Goal: Entertainment & Leisure: Consume media (video, audio)

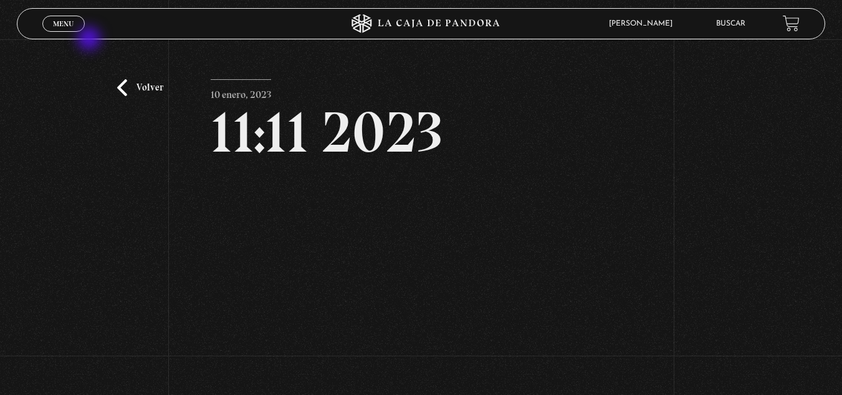
scroll to position [62, 0]
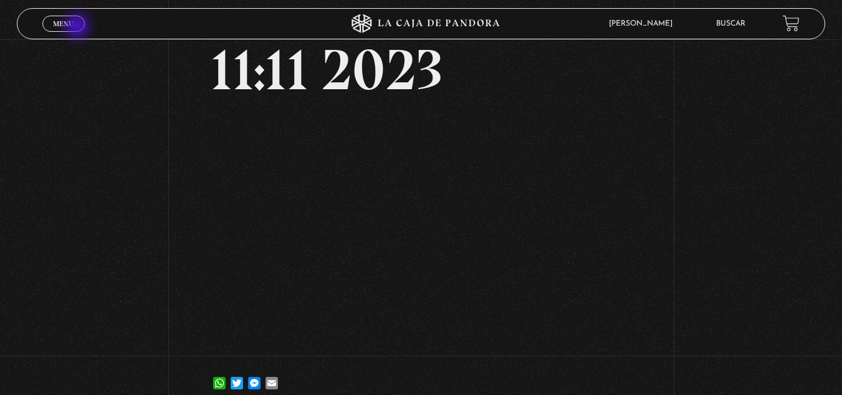
click at [79, 27] on link "Menu Cerrar" at bounding box center [63, 24] width 42 height 16
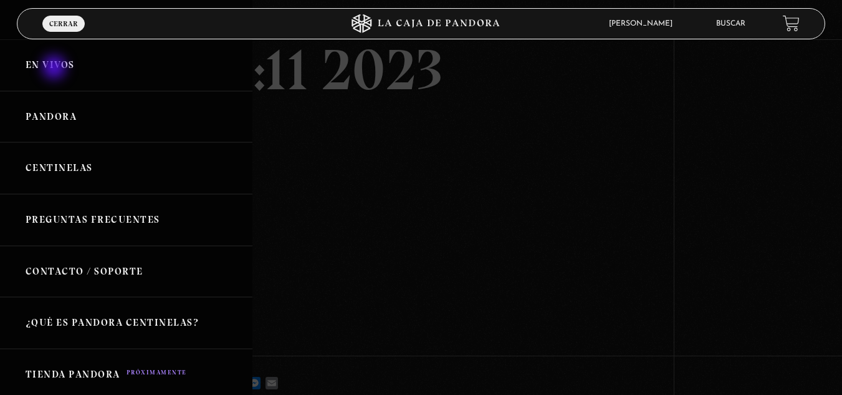
click at [55, 65] on link "En vivos" at bounding box center [126, 65] width 252 height 52
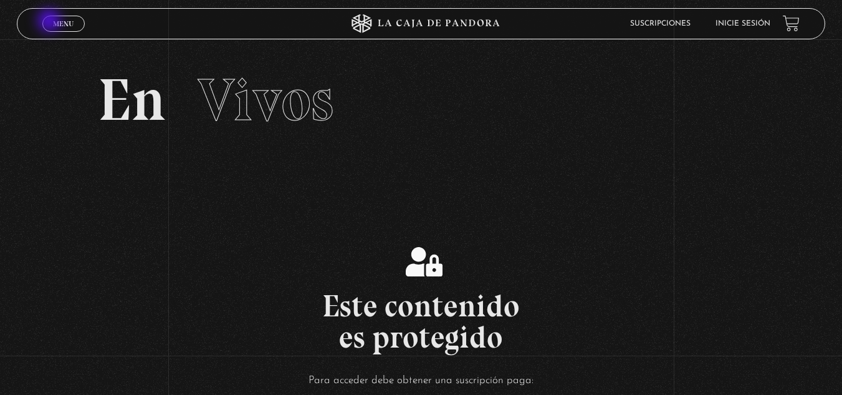
click at [52, 22] on link "Menu Cerrar" at bounding box center [63, 24] width 42 height 16
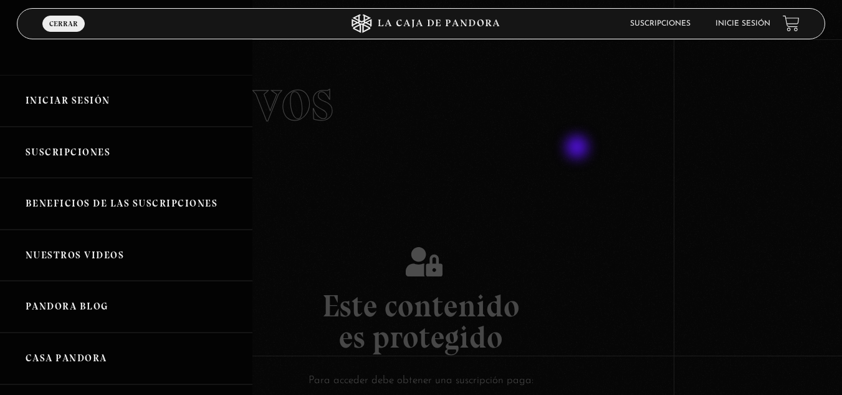
click at [578, 148] on div at bounding box center [421, 197] width 842 height 395
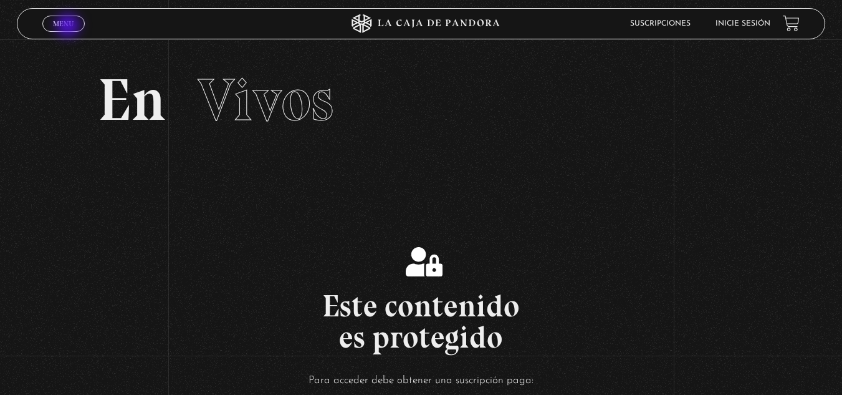
click at [69, 26] on span "Menu" at bounding box center [63, 23] width 21 height 7
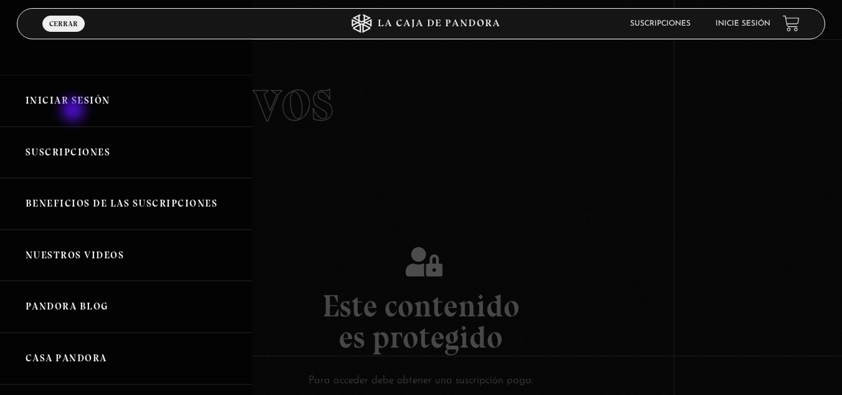
click at [74, 105] on link "Iniciar Sesión" at bounding box center [126, 101] width 252 height 52
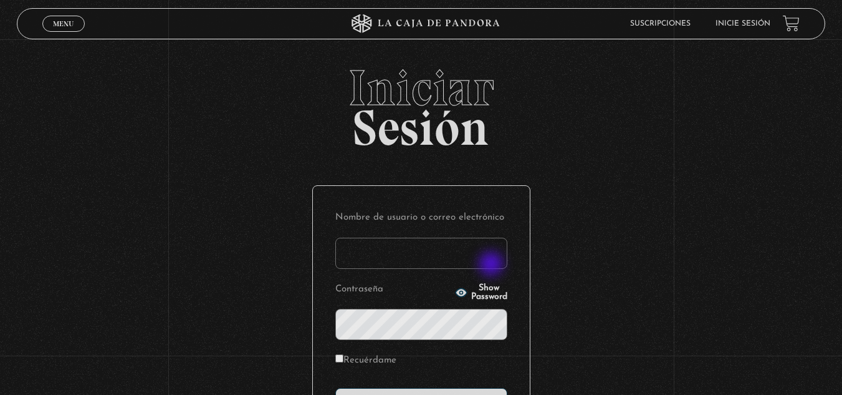
type input "[EMAIL_ADDRESS][DOMAIN_NAME]"
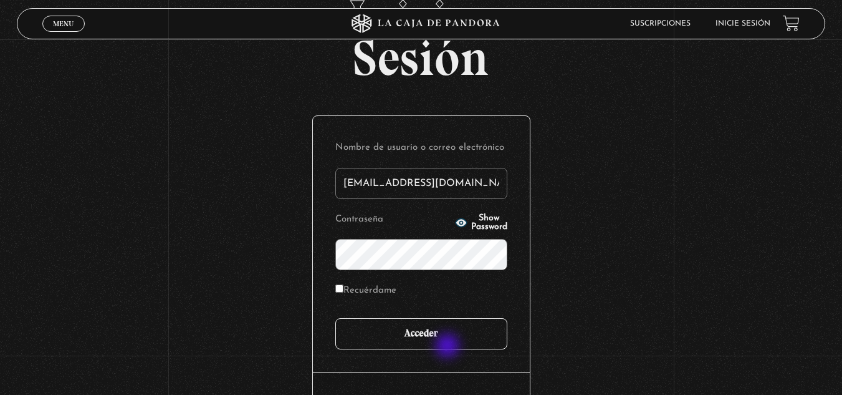
scroll to position [125, 0]
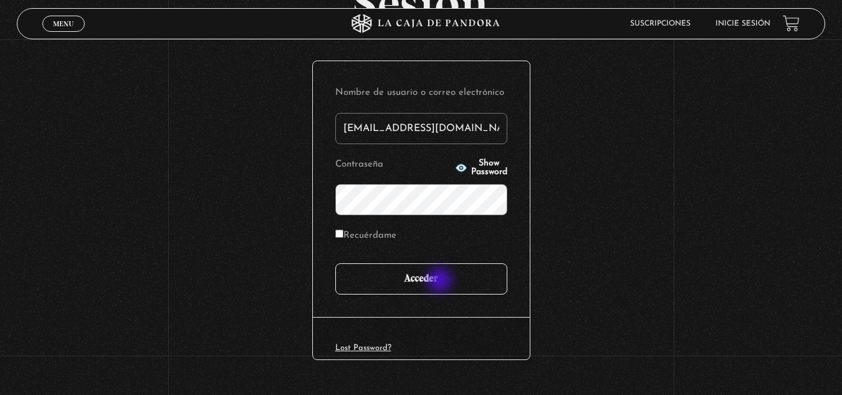
click at [439, 275] on input "Acceder" at bounding box center [421, 278] width 172 height 31
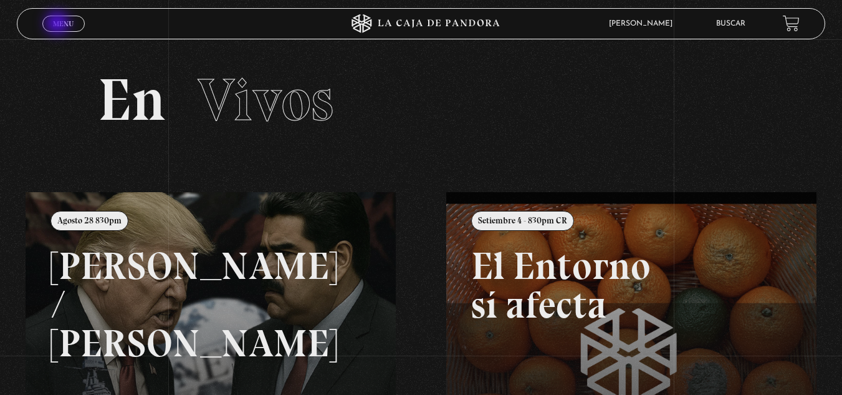
click at [56, 20] on span "Menu" at bounding box center [63, 23] width 21 height 7
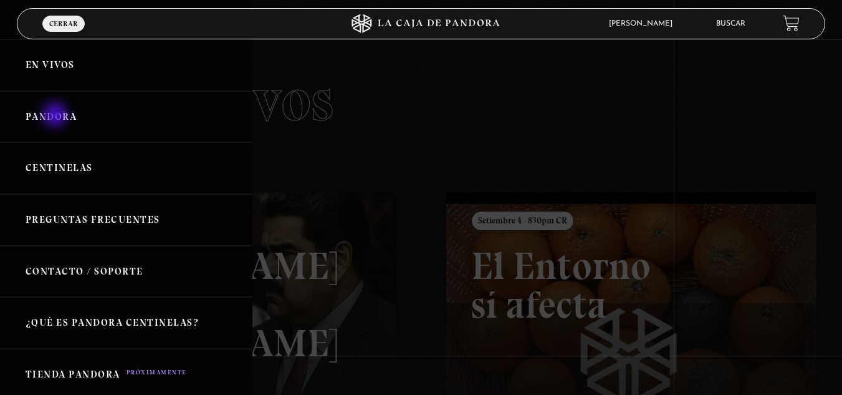
click at [56, 116] on link "Pandora" at bounding box center [126, 117] width 252 height 52
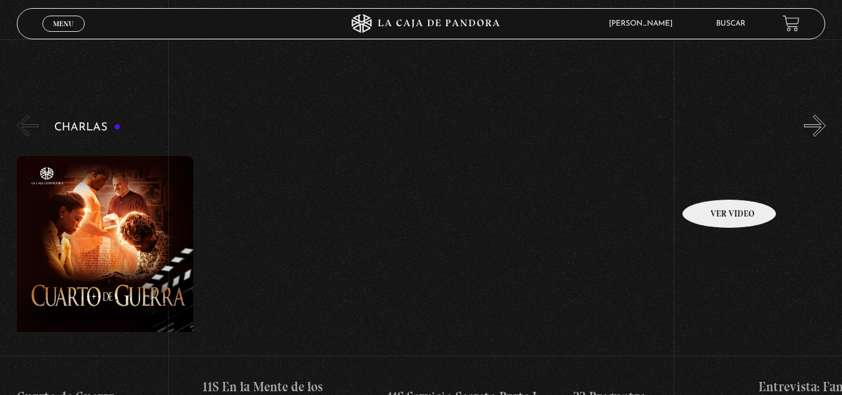
scroll to position [125, 0]
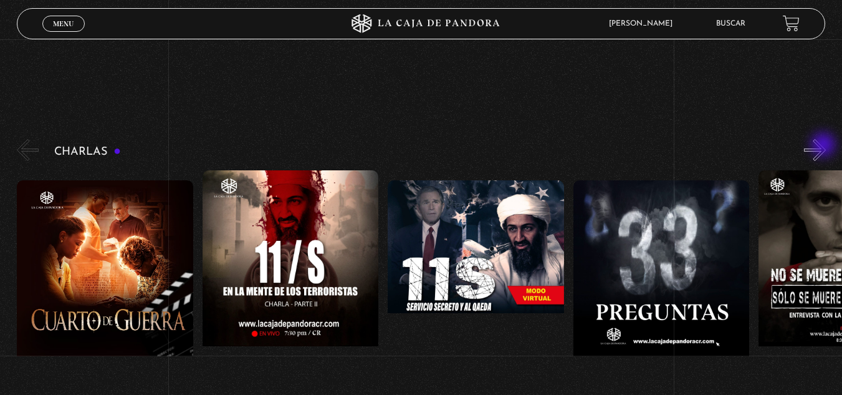
click at [825, 146] on button "»" at bounding box center [815, 150] width 22 height 22
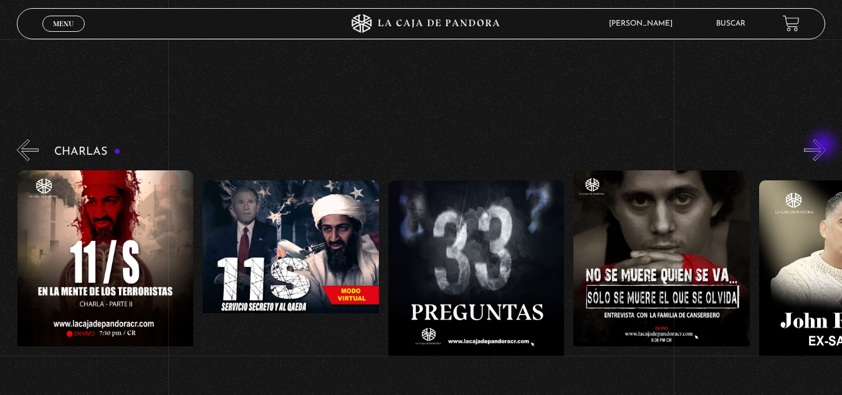
click at [825, 146] on button "»" at bounding box center [815, 150] width 22 height 22
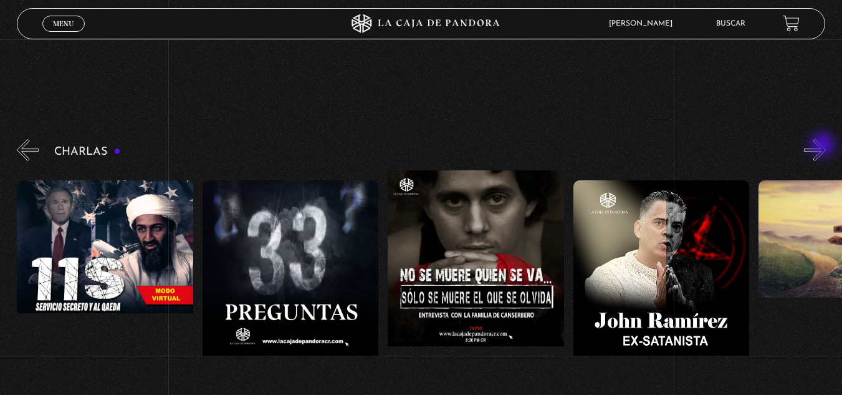
click at [824, 146] on button "»" at bounding box center [815, 150] width 22 height 22
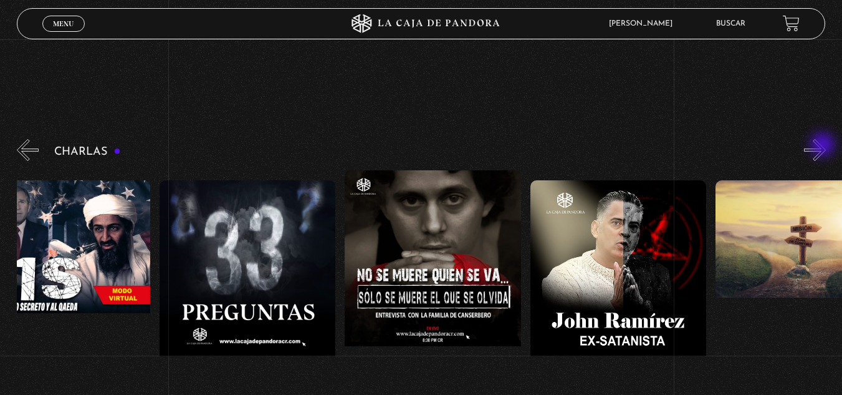
scroll to position [0, 464]
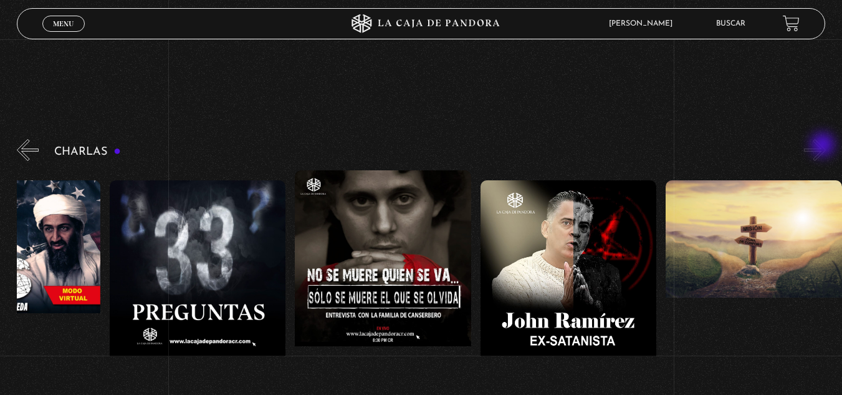
click at [824, 146] on button "»" at bounding box center [815, 150] width 22 height 22
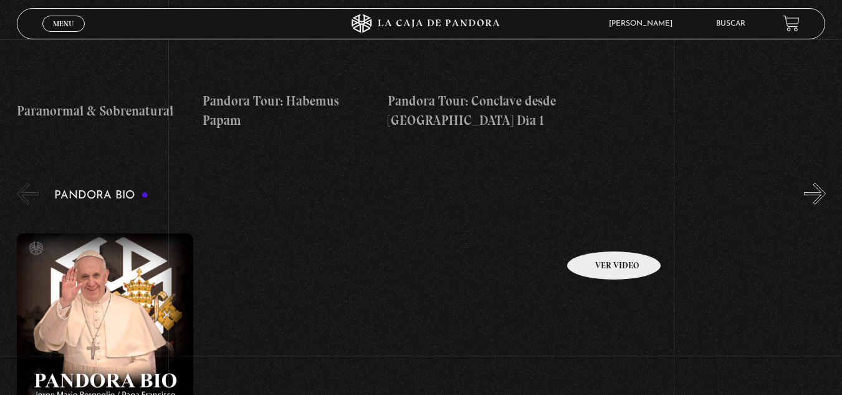
scroll to position [1870, 0]
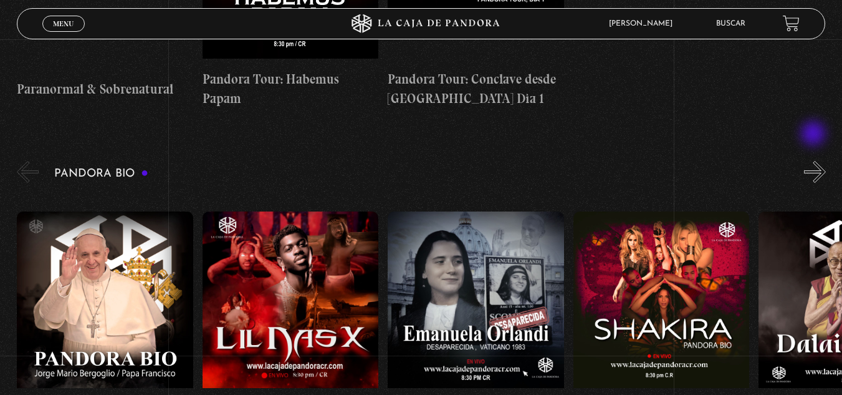
click at [816, 161] on button "»" at bounding box center [815, 172] width 22 height 22
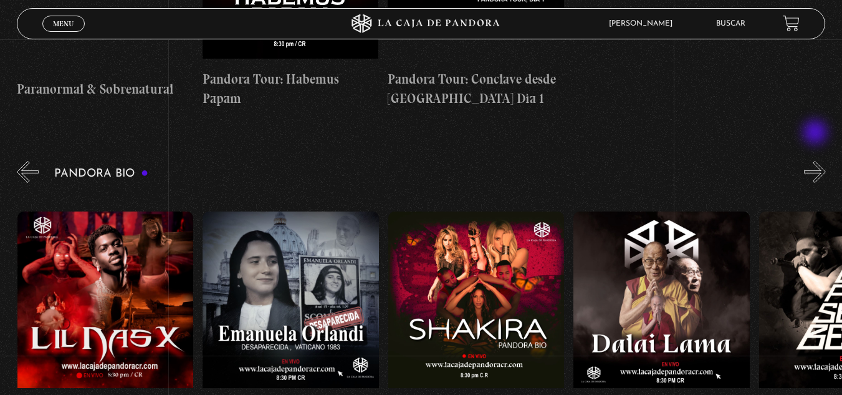
click at [816, 161] on button "»" at bounding box center [815, 172] width 22 height 22
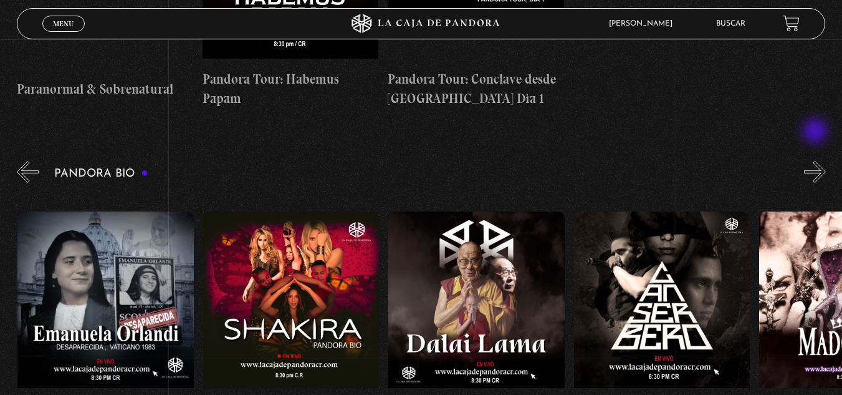
scroll to position [0, 371]
click at [825, 161] on button "»" at bounding box center [815, 172] width 22 height 22
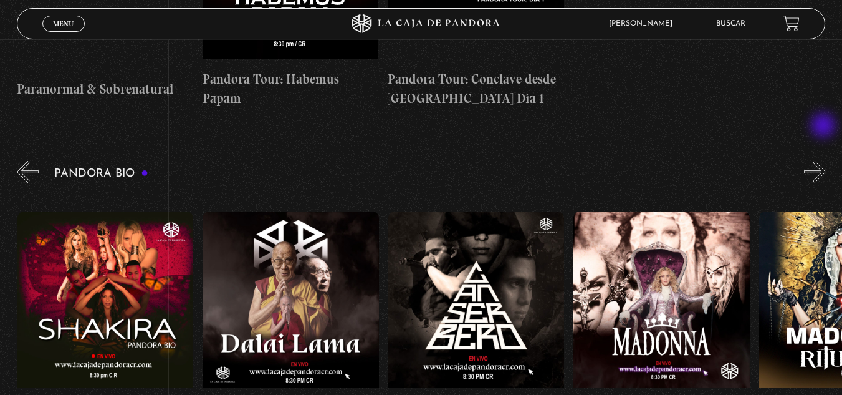
click at [825, 161] on button "»" at bounding box center [815, 172] width 22 height 22
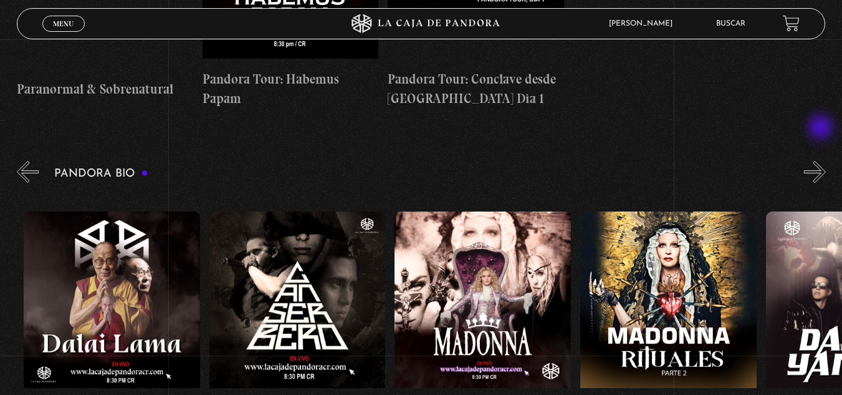
scroll to position [0, 742]
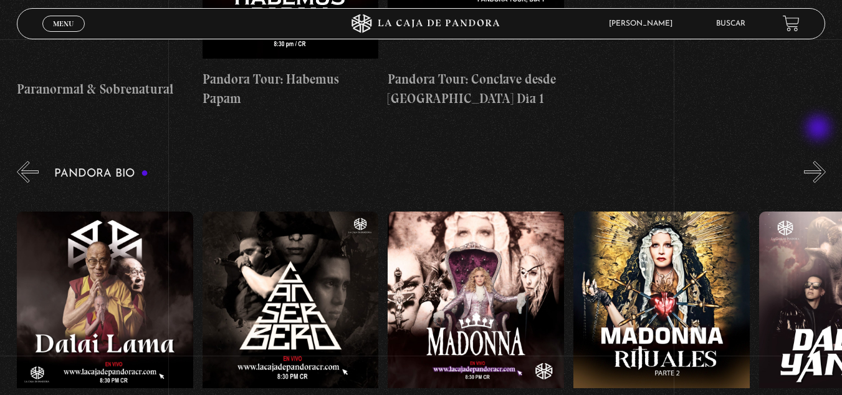
click at [820, 161] on button "»" at bounding box center [815, 172] width 22 height 22
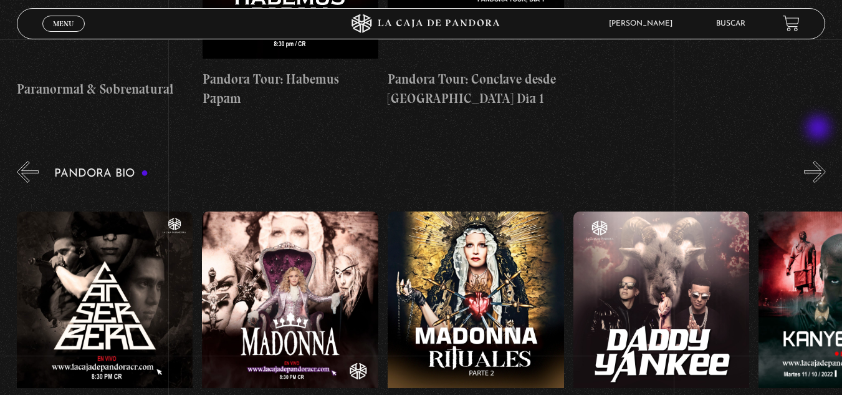
click at [820, 161] on button "»" at bounding box center [815, 172] width 22 height 22
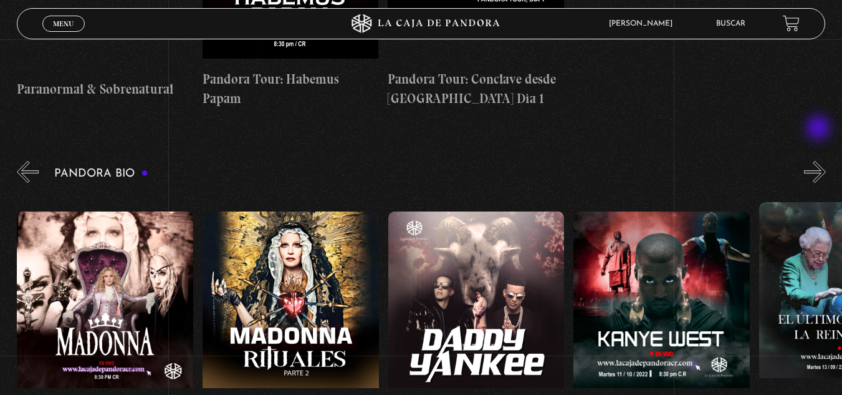
click at [820, 161] on button "»" at bounding box center [815, 172] width 22 height 22
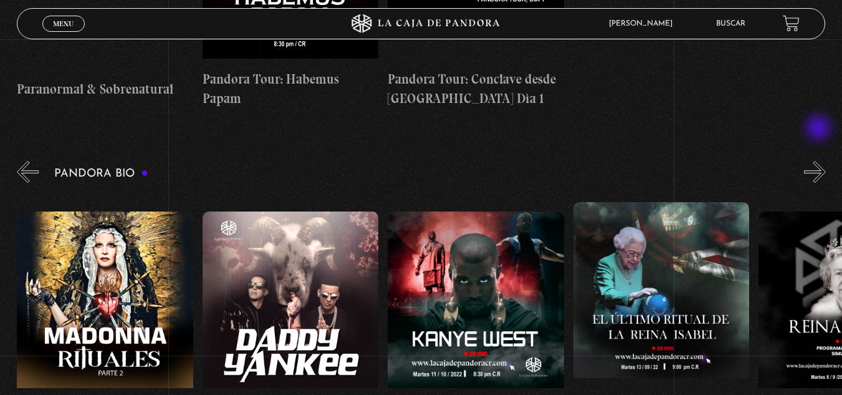
click at [820, 161] on button "»" at bounding box center [815, 172] width 22 height 22
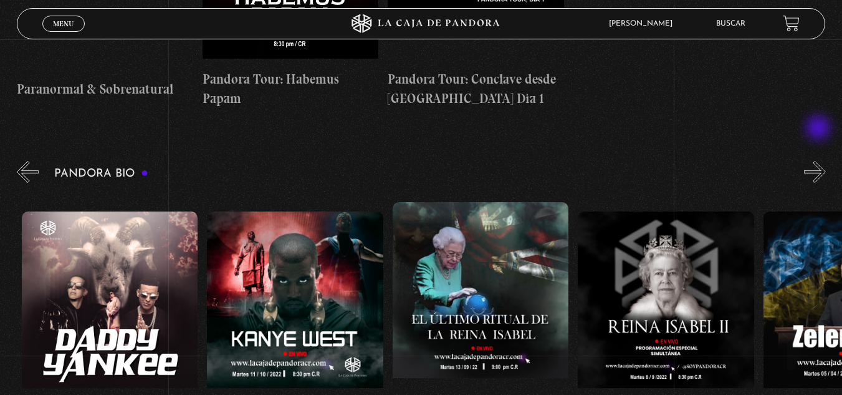
scroll to position [0, 1483]
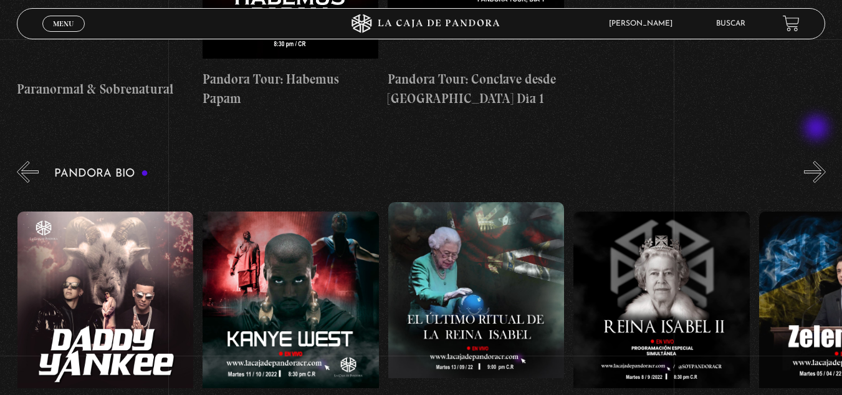
click at [818, 161] on button "»" at bounding box center [815, 172] width 22 height 22
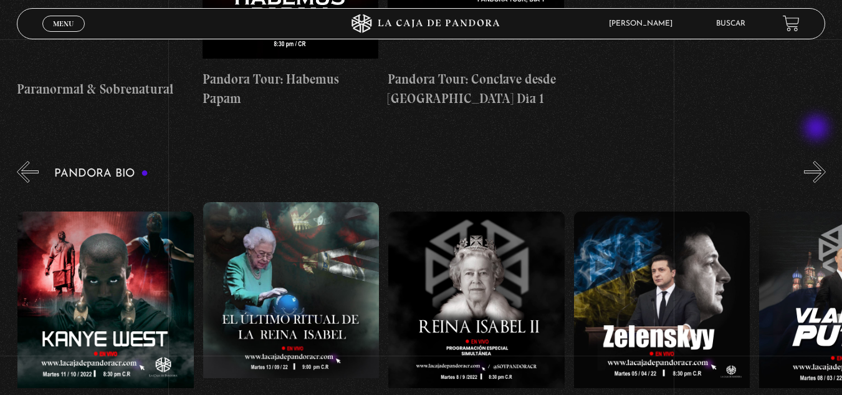
scroll to position [0, 1669]
click at [796, 158] on div "Pandora Bio [PERSON_NAME]" at bounding box center [429, 319] width 825 height 323
click at [840, 158] on div "Pandora Bio [PERSON_NAME]" at bounding box center [429, 319] width 825 height 323
click at [826, 161] on button "»" at bounding box center [815, 172] width 22 height 22
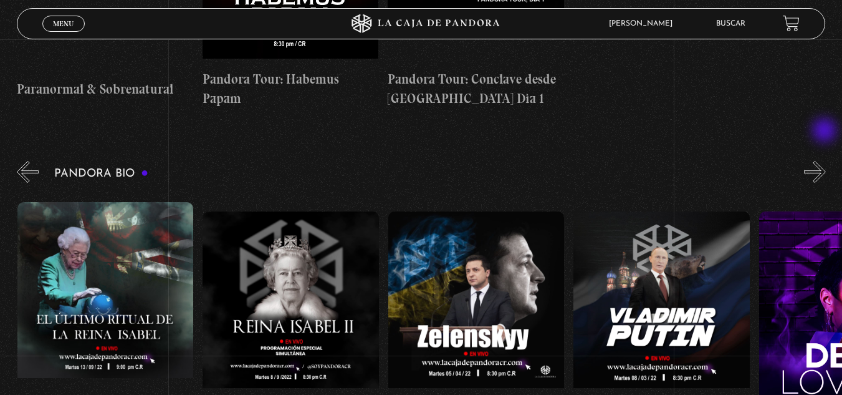
click at [826, 161] on button "»" at bounding box center [815, 172] width 22 height 22
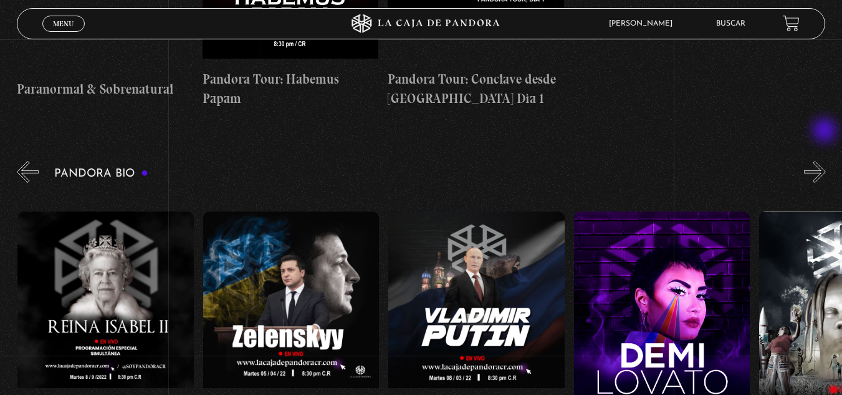
click at [826, 161] on button "»" at bounding box center [815, 172] width 22 height 22
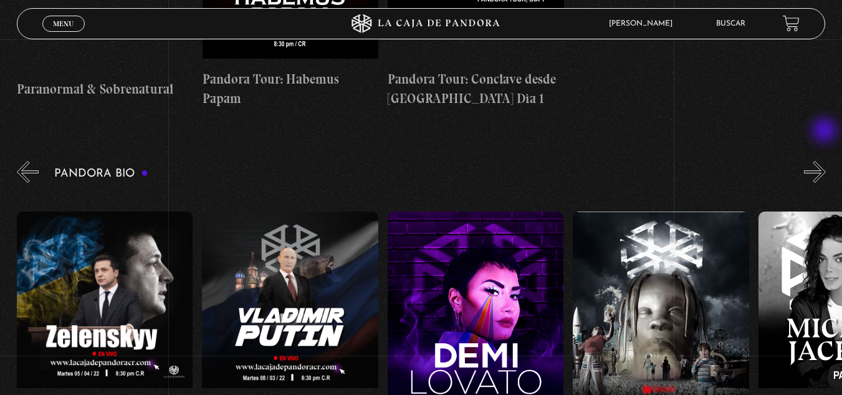
click at [826, 161] on button "»" at bounding box center [815, 172] width 22 height 22
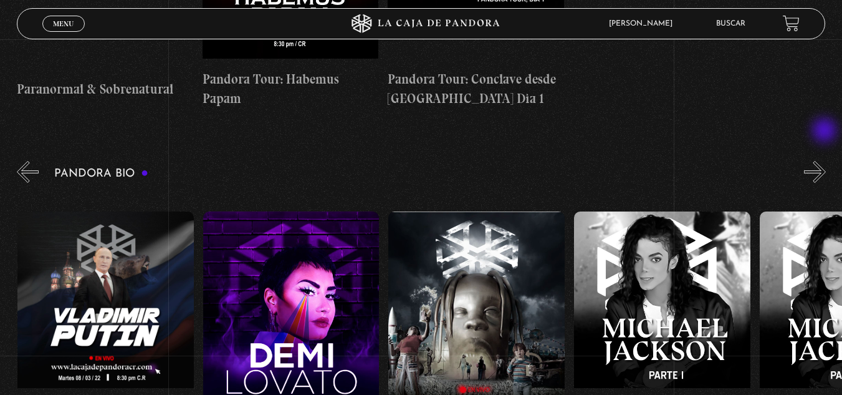
scroll to position [0, 2411]
click at [826, 161] on button "»" at bounding box center [815, 172] width 22 height 22
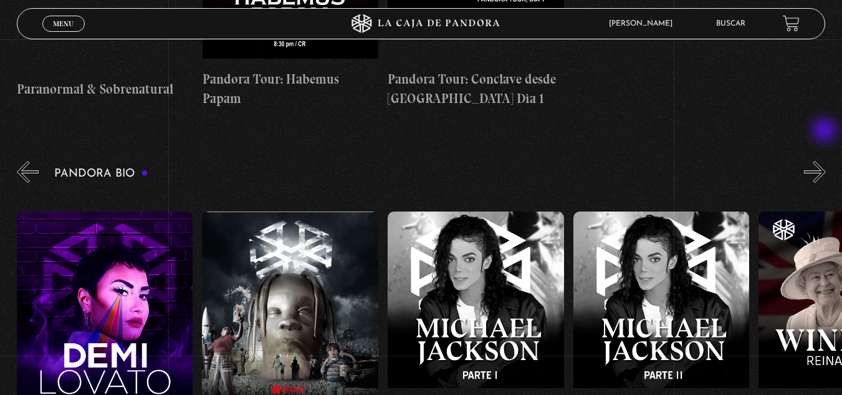
click at [826, 161] on button "»" at bounding box center [815, 172] width 22 height 22
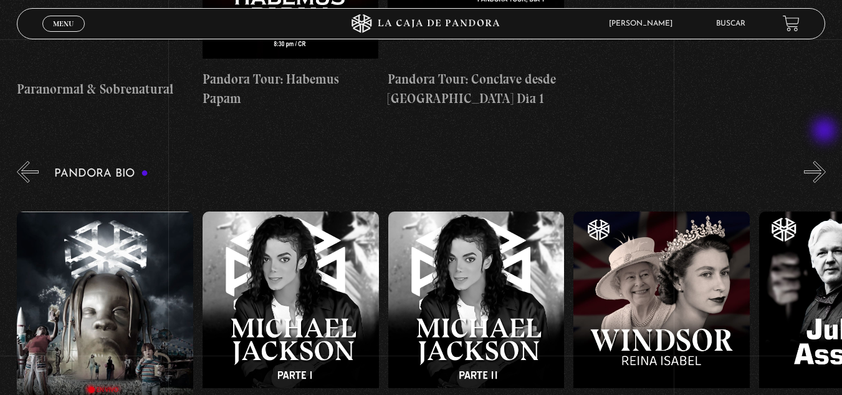
click at [826, 161] on button "»" at bounding box center [815, 172] width 22 height 22
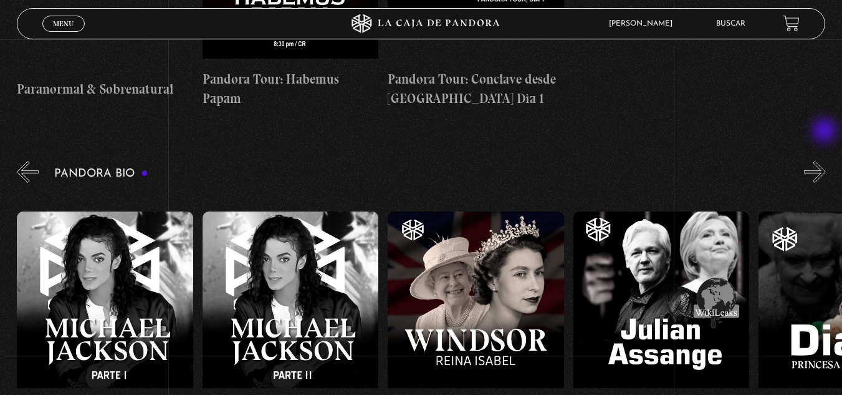
click at [826, 161] on button "»" at bounding box center [815, 172] width 22 height 22
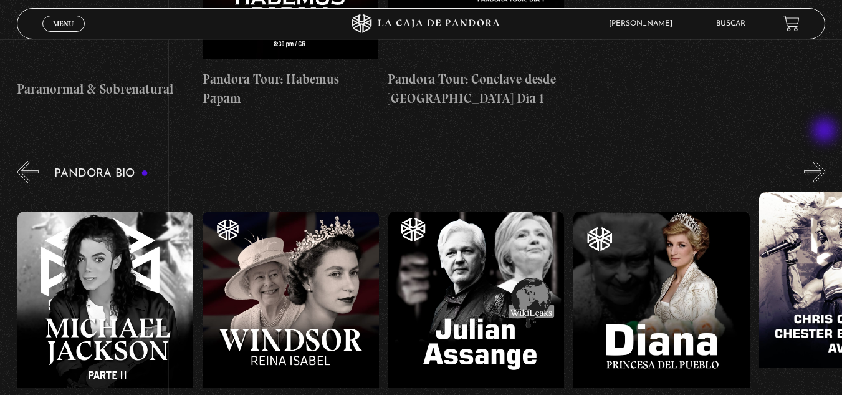
click at [826, 161] on button "»" at bounding box center [815, 172] width 22 height 22
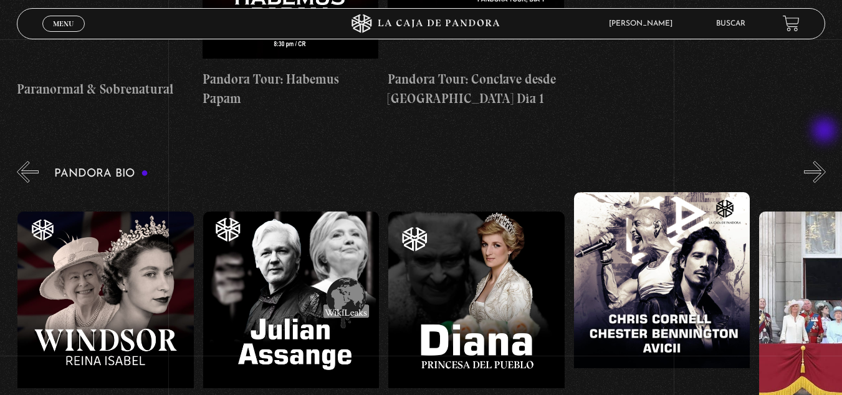
click at [826, 161] on button "»" at bounding box center [815, 172] width 22 height 22
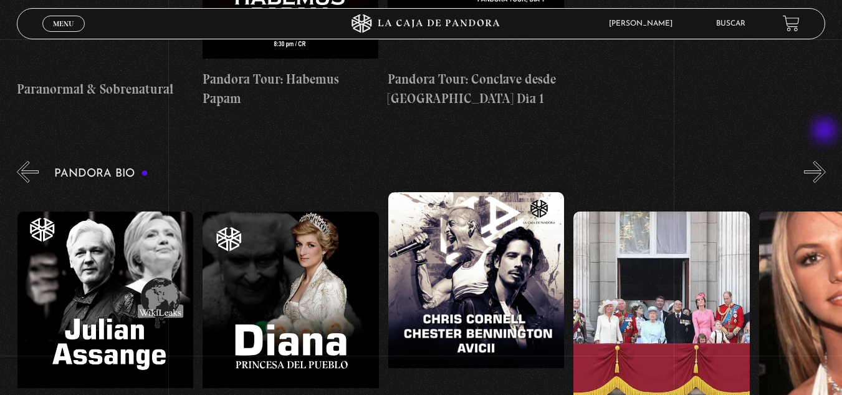
click at [826, 161] on button "»" at bounding box center [815, 172] width 22 height 22
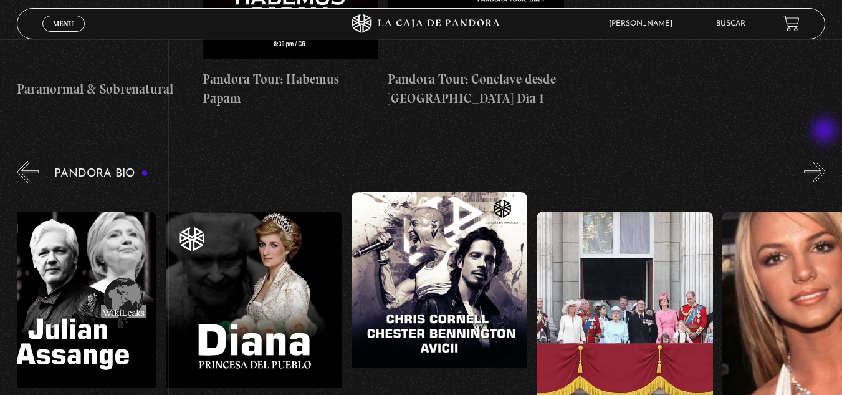
scroll to position [0, 3616]
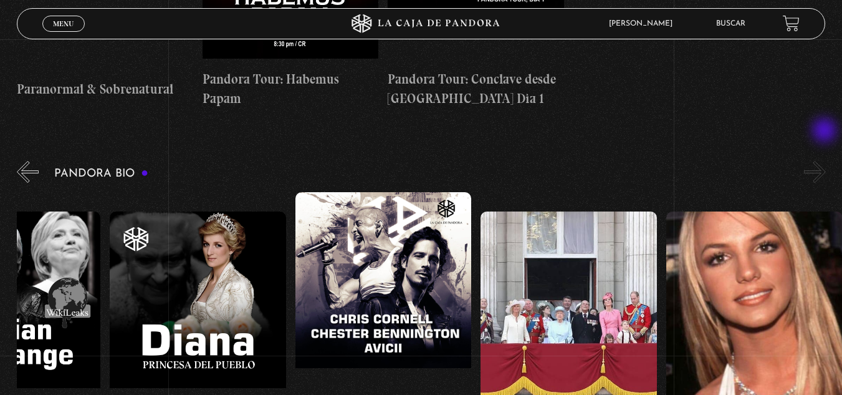
click at [826, 161] on button "»" at bounding box center [815, 172] width 22 height 22
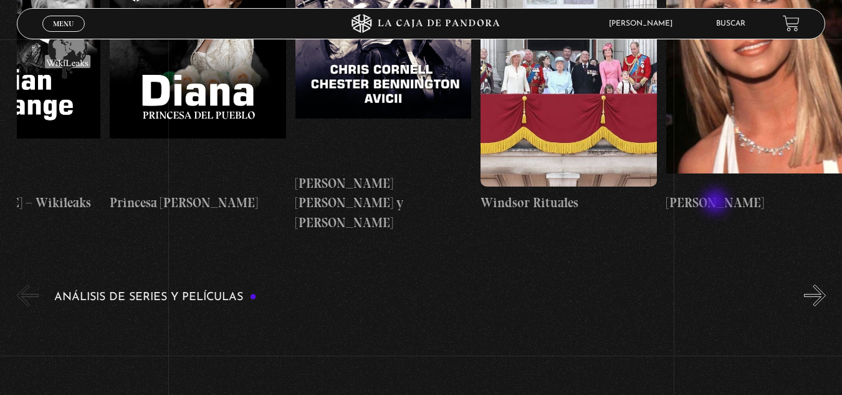
scroll to position [2181, 0]
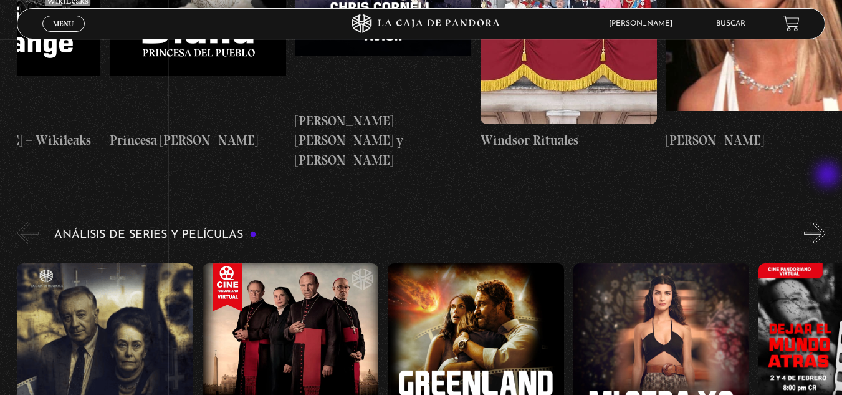
click at [826, 222] on button "»" at bounding box center [815, 233] width 22 height 22
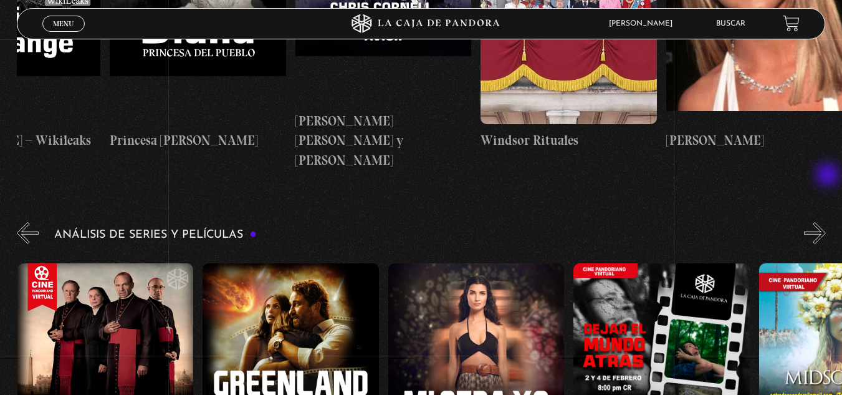
click at [826, 222] on button "»" at bounding box center [815, 233] width 22 height 22
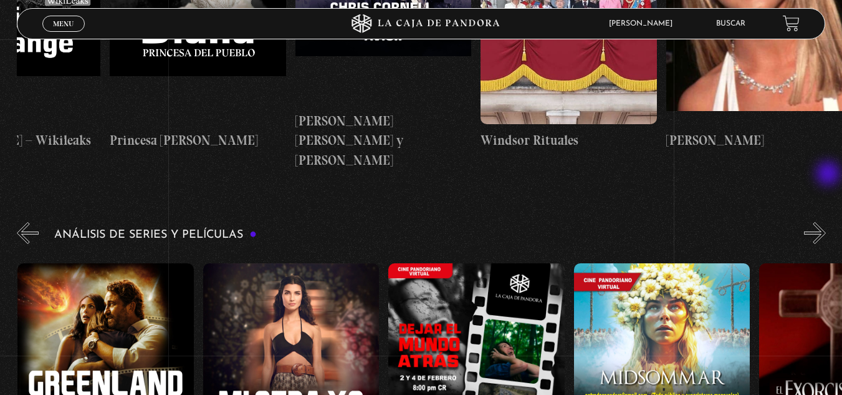
scroll to position [0, 371]
click at [826, 222] on button "»" at bounding box center [815, 233] width 22 height 22
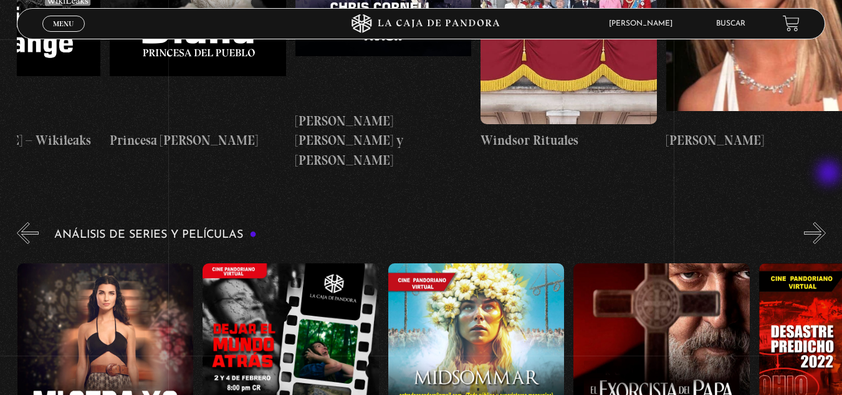
click at [826, 222] on button "»" at bounding box center [815, 233] width 22 height 22
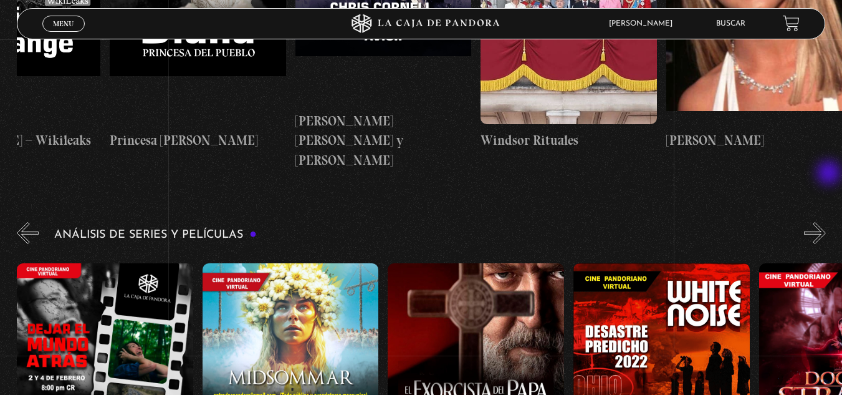
click at [826, 222] on button "»" at bounding box center [815, 233] width 22 height 22
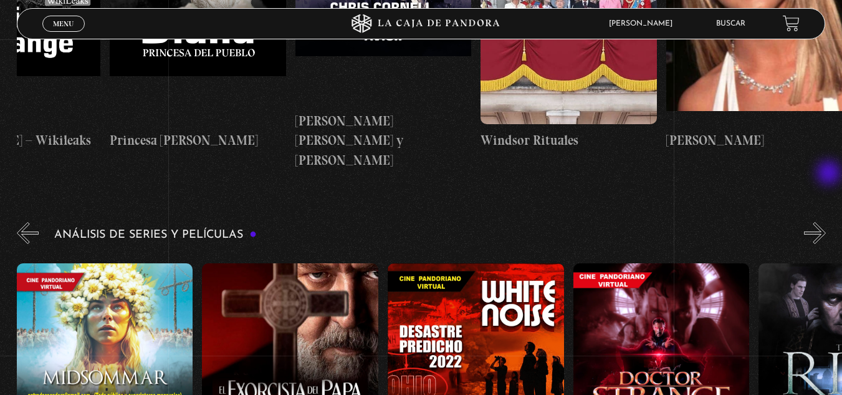
click at [826, 222] on button "»" at bounding box center [815, 233] width 22 height 22
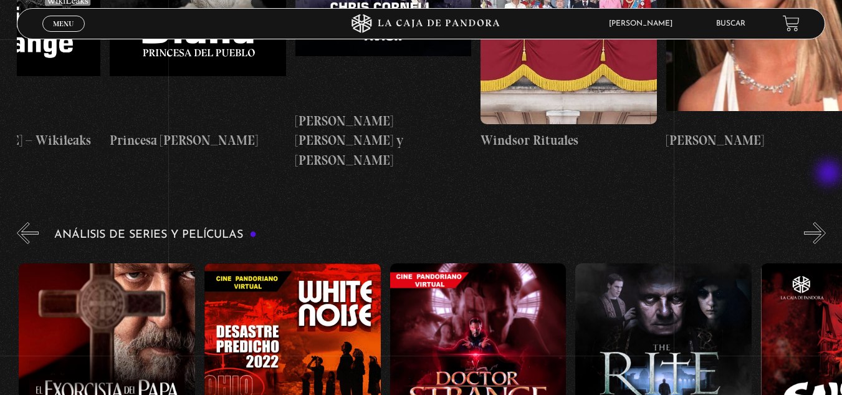
scroll to position [0, 1112]
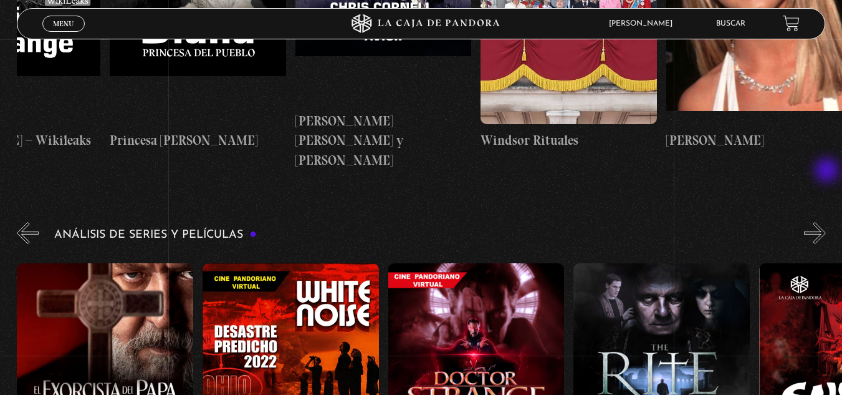
click at [826, 222] on button "»" at bounding box center [815, 233] width 22 height 22
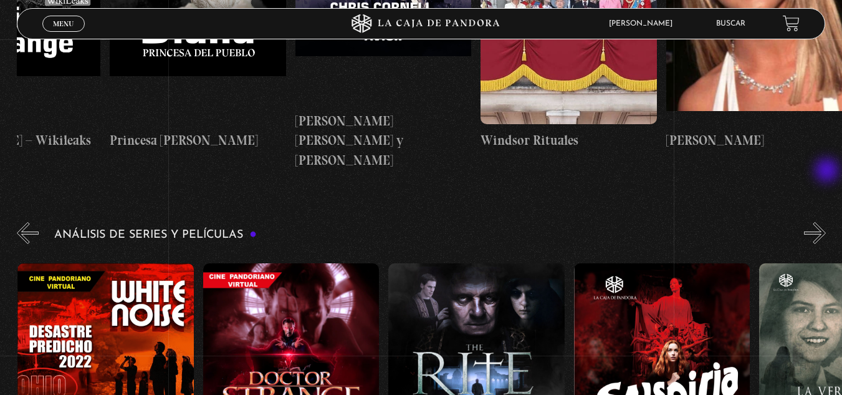
scroll to position [0, 1298]
click at [826, 222] on button "»" at bounding box center [815, 233] width 22 height 22
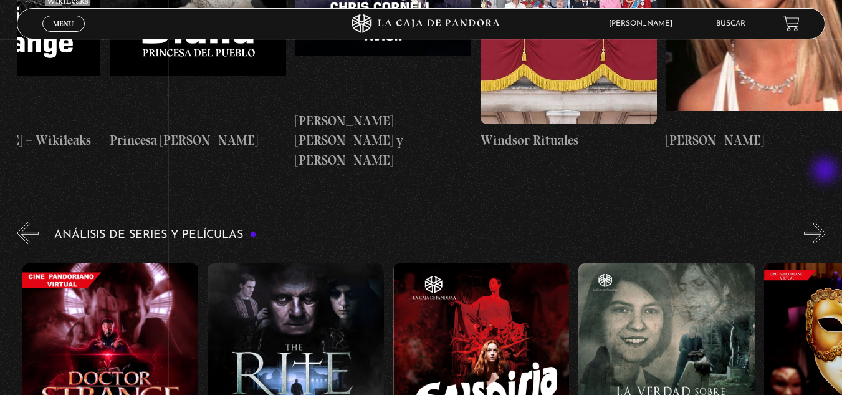
scroll to position [0, 1483]
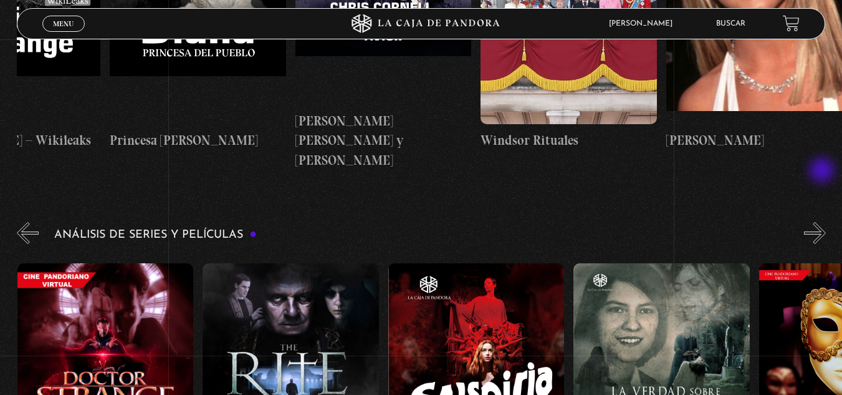
click at [823, 222] on button "»" at bounding box center [815, 233] width 22 height 22
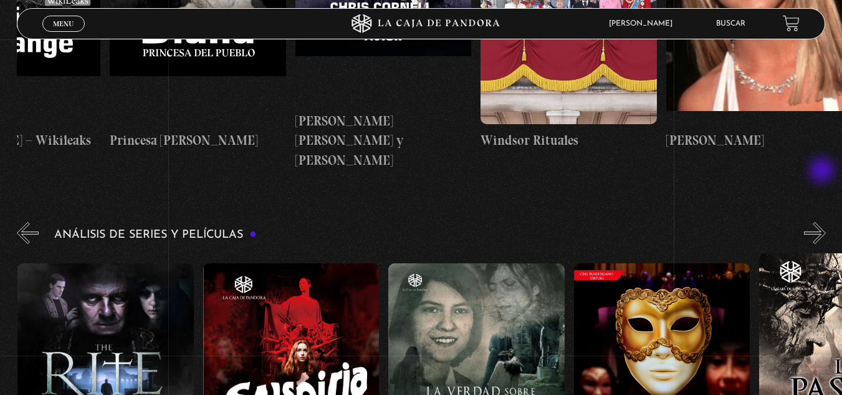
scroll to position [0, 1669]
click at [823, 222] on button "»" at bounding box center [815, 233] width 22 height 22
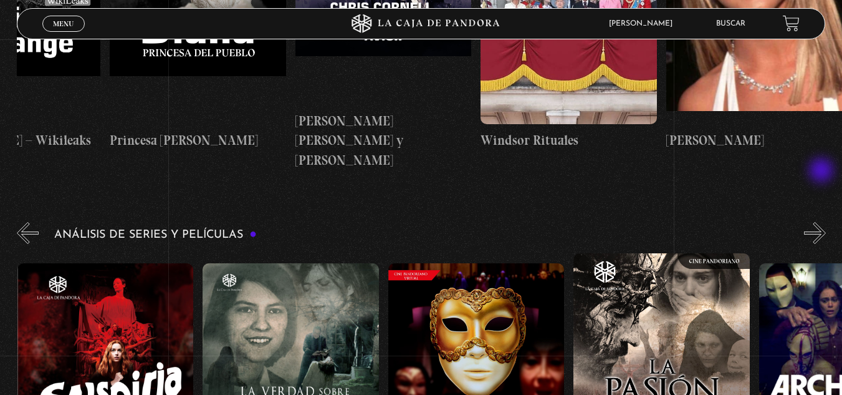
click at [823, 222] on button "»" at bounding box center [815, 233] width 22 height 22
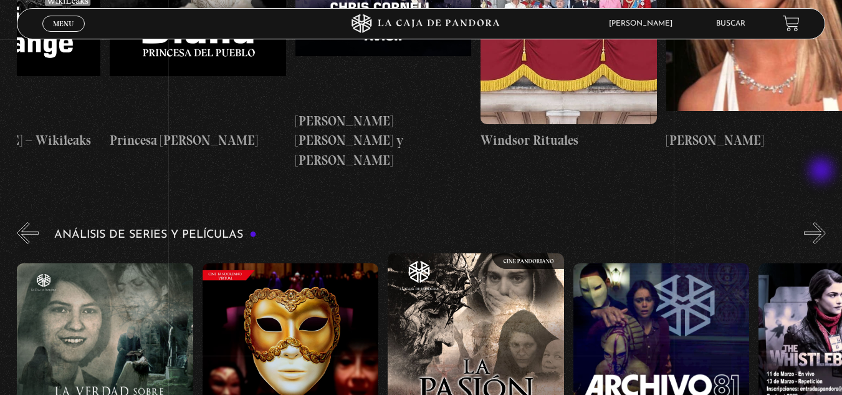
click at [823, 222] on button "»" at bounding box center [815, 233] width 22 height 22
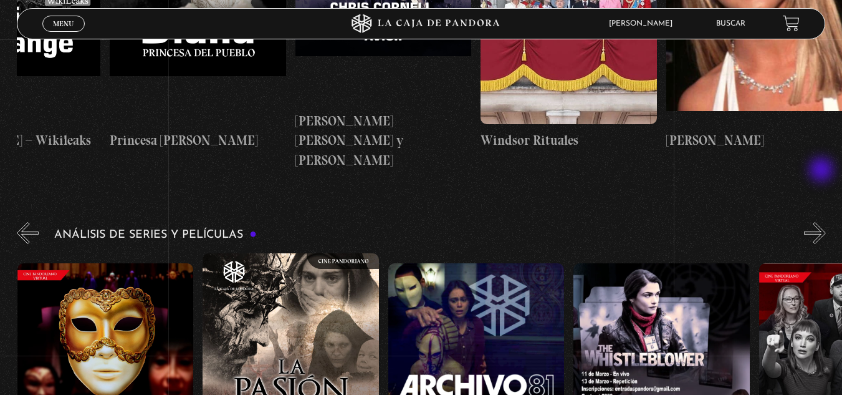
scroll to position [0, 2226]
click at [823, 222] on button "»" at bounding box center [815, 233] width 22 height 22
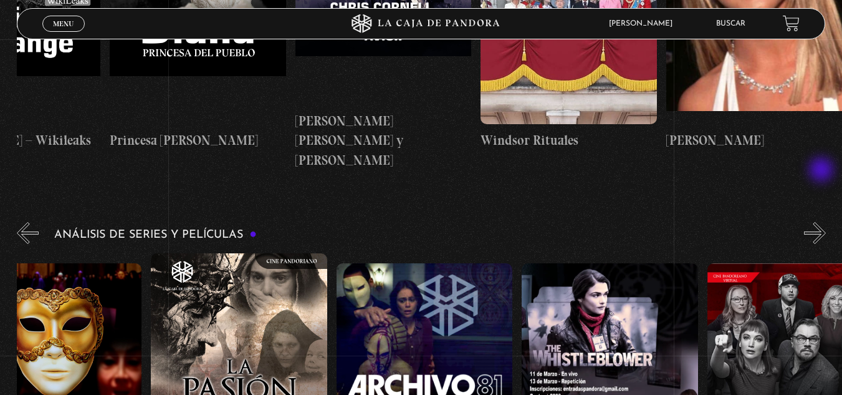
click at [823, 222] on button "»" at bounding box center [815, 233] width 22 height 22
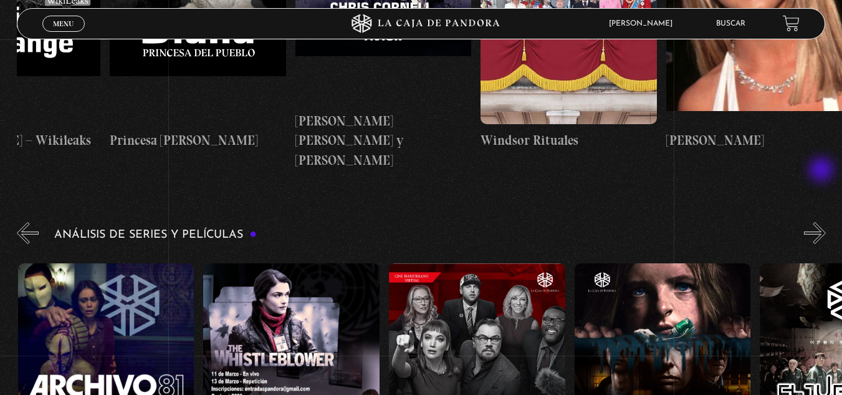
click at [823, 222] on button "»" at bounding box center [815, 233] width 22 height 22
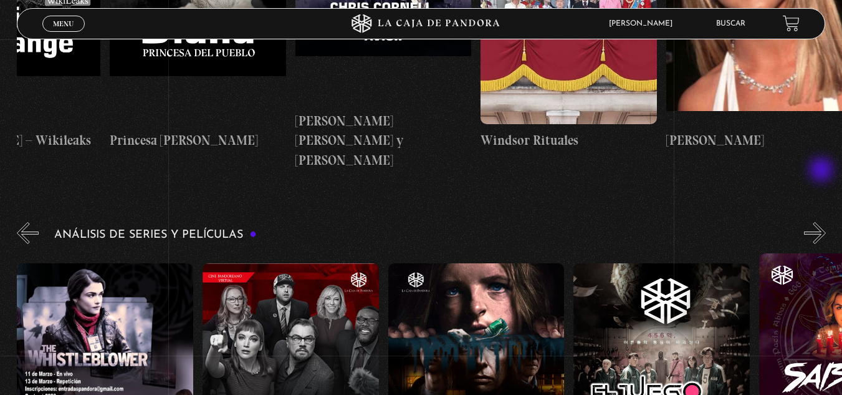
scroll to position [0, 2781]
click at [476, 266] on figure at bounding box center [476, 375] width 176 height 224
click at [491, 275] on figure at bounding box center [476, 375] width 176 height 224
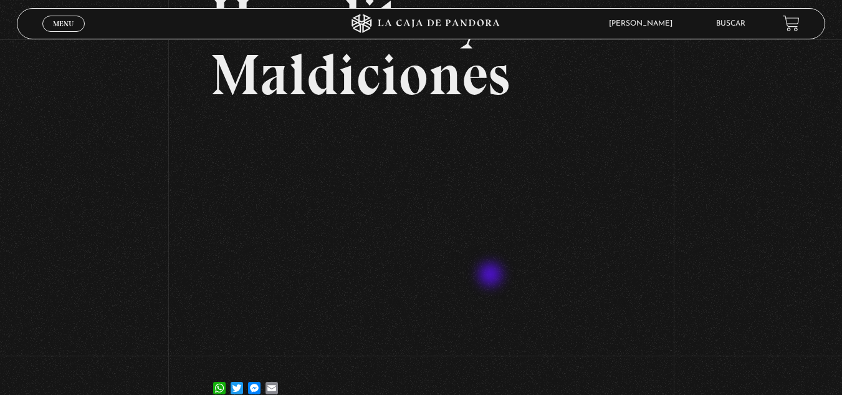
scroll to position [125, 0]
